Goal: Task Accomplishment & Management: Manage account settings

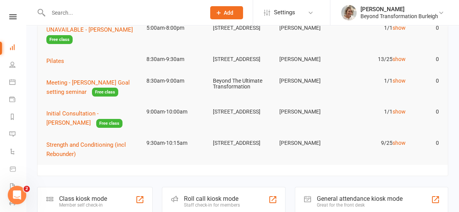
scroll to position [65, 0]
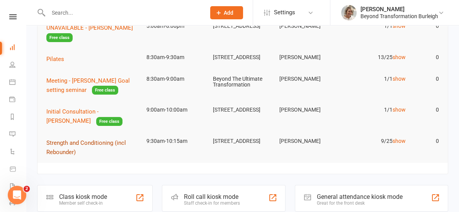
click at [73, 145] on span "Strength and Conditioning (incl Rebounder)" at bounding box center [86, 148] width 80 height 16
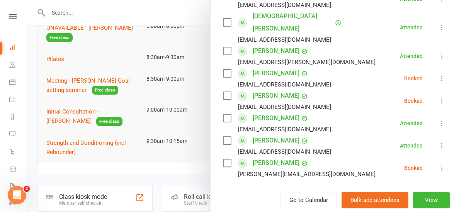
scroll to position [179, 0]
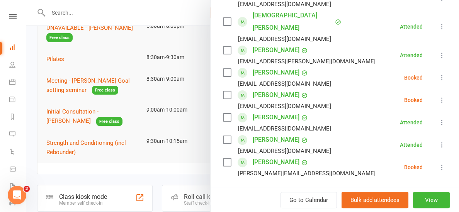
click at [442, 163] on icon at bounding box center [442, 167] width 8 height 8
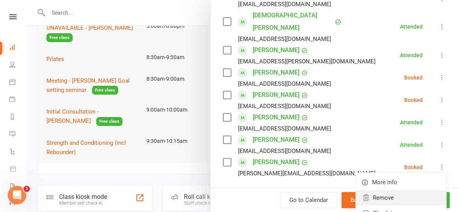
click at [383, 190] on link "Remove" at bounding box center [401, 197] width 90 height 15
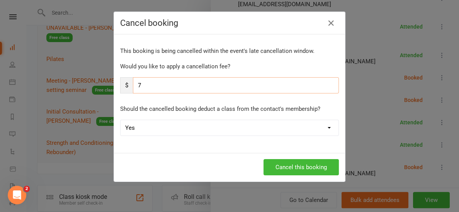
click at [208, 83] on input "7" at bounding box center [236, 85] width 206 height 16
click at [272, 169] on button "Cancel this booking" at bounding box center [301, 167] width 75 height 16
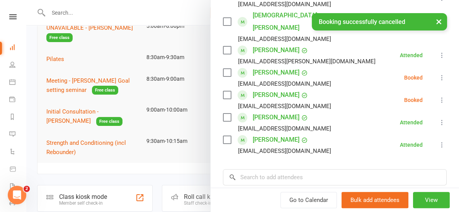
click at [226, 176] on div "Class kiosk mode Roll call 9:30 AM - 10:15 AM, [DATE] with [PERSON_NAME] at [ST…" at bounding box center [335, 74] width 249 height 441
click at [188, 178] on div at bounding box center [242, 106] width 433 height 212
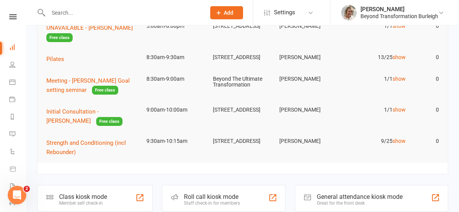
scroll to position [54, 0]
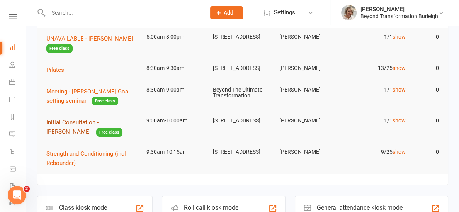
click at [67, 127] on span "Initial Consultation - [PERSON_NAME]" at bounding box center [72, 127] width 52 height 16
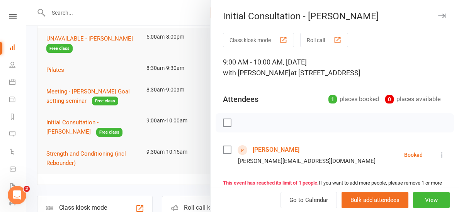
click at [154, 181] on div at bounding box center [242, 106] width 433 height 212
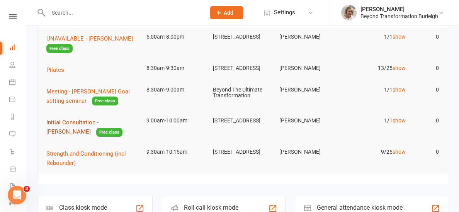
click at [57, 124] on span "Initial Consultation - [PERSON_NAME]" at bounding box center [72, 127] width 52 height 16
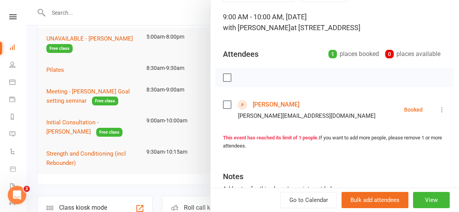
scroll to position [51, 0]
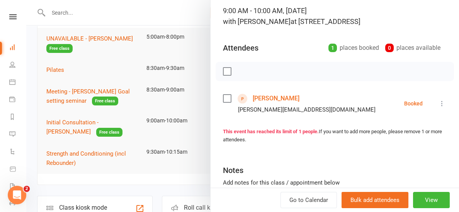
click at [188, 13] on div at bounding box center [242, 106] width 433 height 212
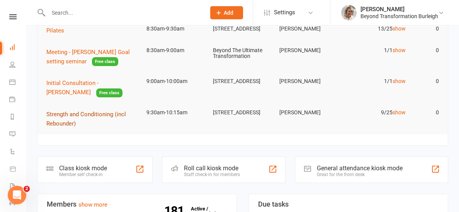
scroll to position [95, 0]
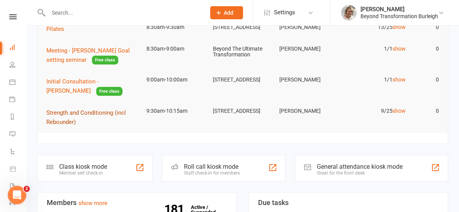
click at [109, 116] on span "Strength and Conditioning (incl Rebounder)" at bounding box center [86, 117] width 80 height 16
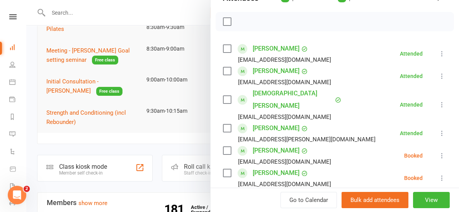
scroll to position [110, 0]
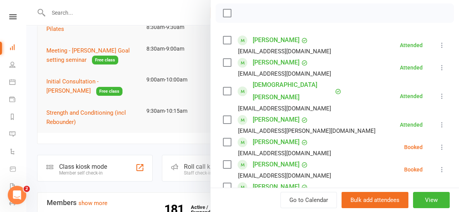
click at [155, 142] on div at bounding box center [242, 106] width 433 height 212
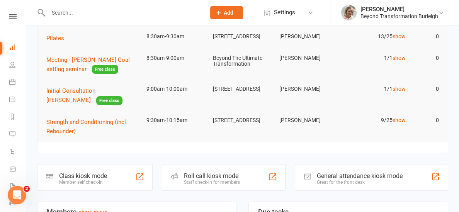
scroll to position [82, 0]
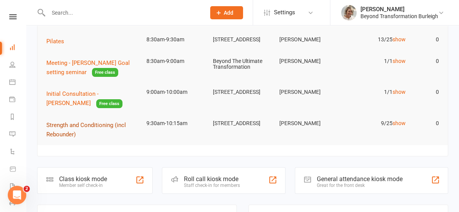
click at [54, 124] on span "Strength and Conditioning (incl Rebounder)" at bounding box center [86, 130] width 80 height 16
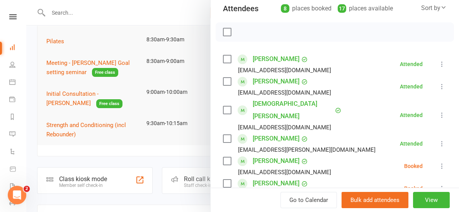
scroll to position [38, 0]
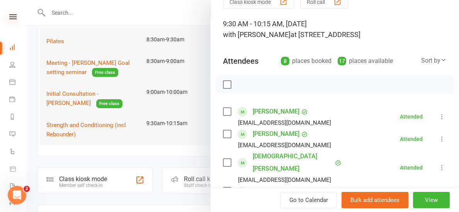
click at [15, 15] on icon at bounding box center [12, 16] width 7 height 5
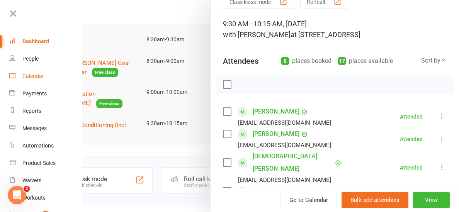
click at [18, 74] on link "Calendar" at bounding box center [45, 76] width 73 height 17
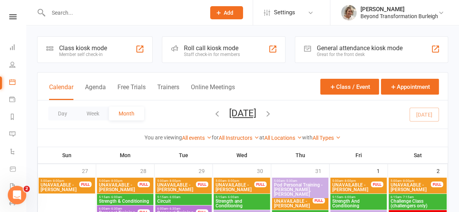
click at [72, 15] on input "text" at bounding box center [123, 12] width 154 height 11
click at [64, 108] on button "Day" at bounding box center [62, 114] width 29 height 14
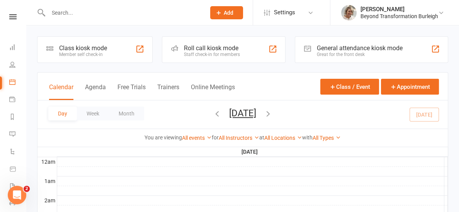
click at [272, 112] on icon "button" at bounding box center [268, 113] width 9 height 9
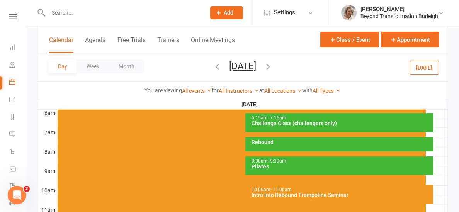
scroll to position [170, 0]
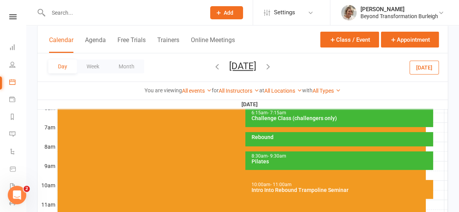
click at [283, 186] on span "- 11:00am" at bounding box center [280, 184] width 21 height 5
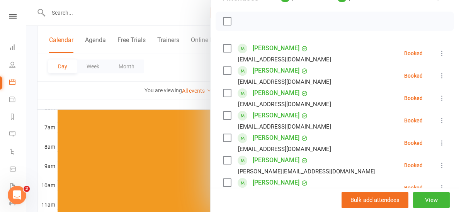
scroll to position [100, 0]
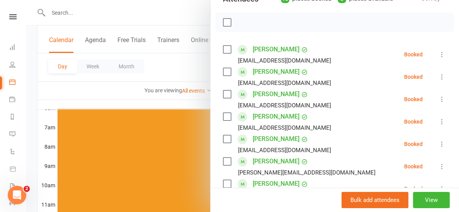
click at [100, 104] on div at bounding box center [242, 106] width 433 height 212
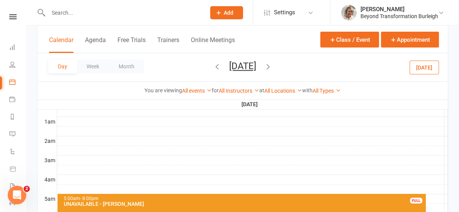
scroll to position [58, 0]
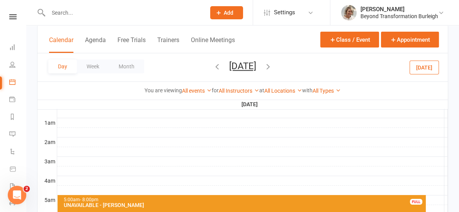
click at [82, 12] on input "text" at bounding box center [123, 12] width 154 height 11
